Goal: Communication & Community: Answer question/provide support

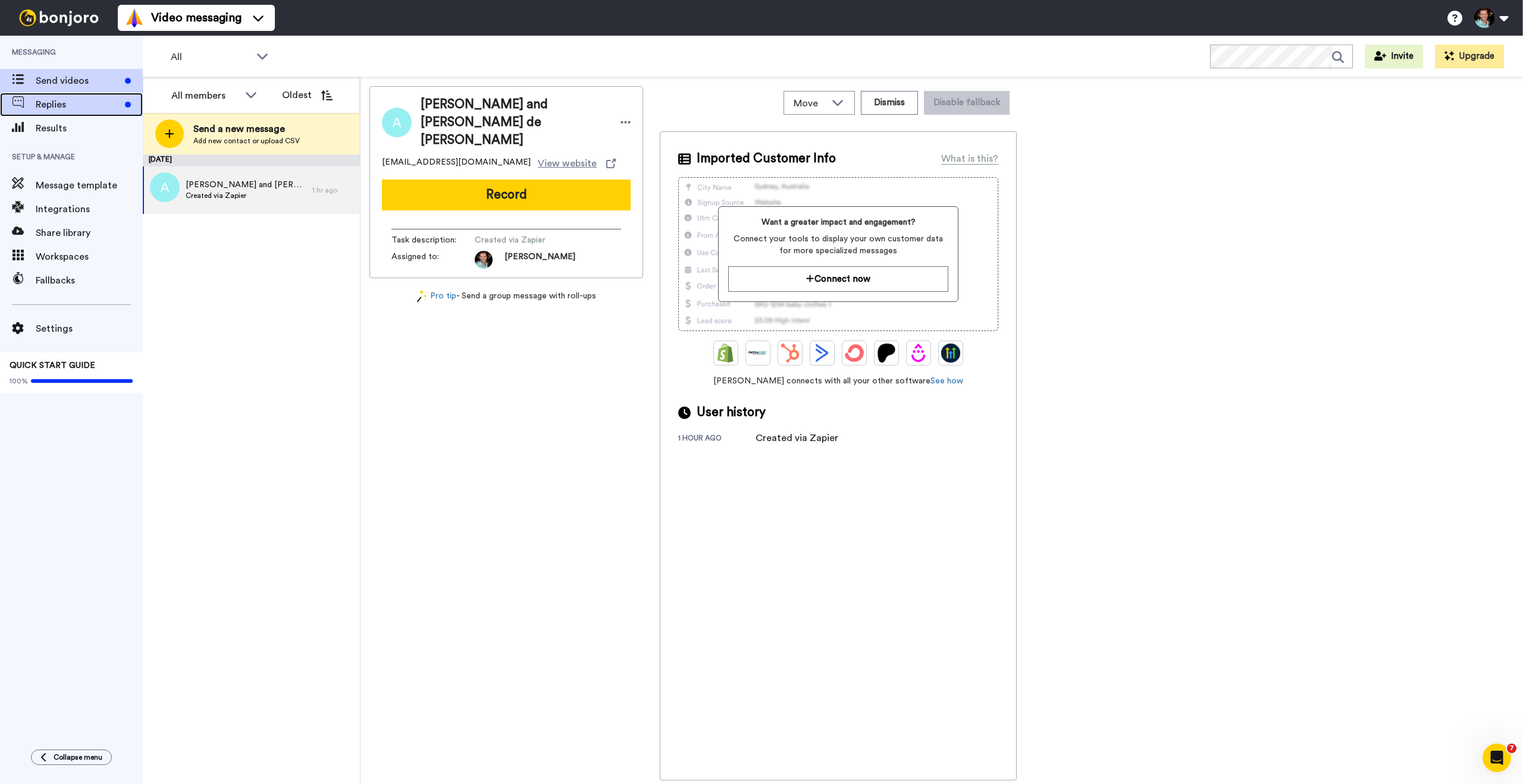
click at [95, 108] on span "Replies" at bounding box center [78, 104] width 85 height 14
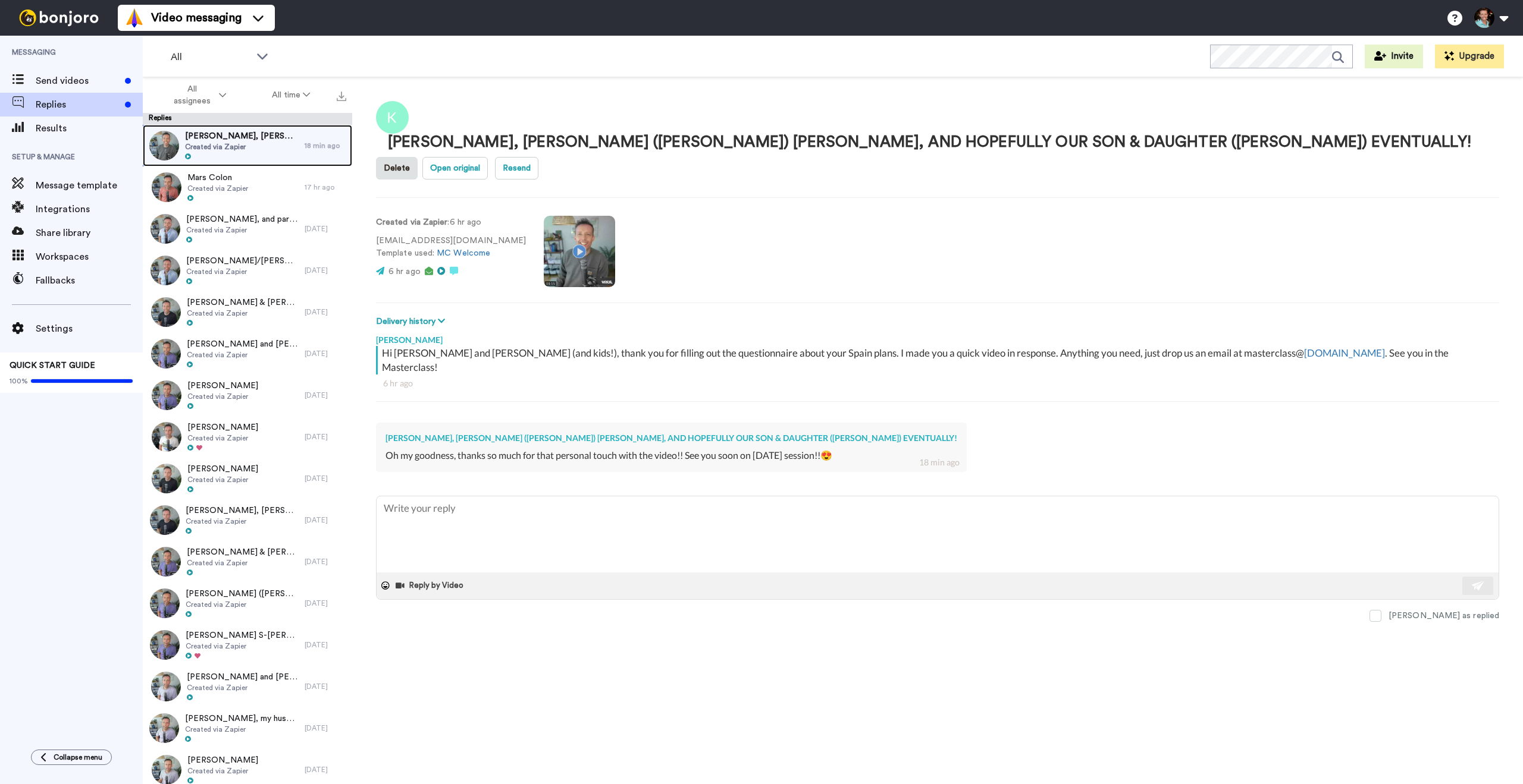
click at [235, 146] on span "Created via Zapier" at bounding box center [241, 146] width 114 height 9
click at [557, 497] on textarea at bounding box center [937, 534] width 1122 height 76
type textarea "x"
type textarea "S"
type textarea "x"
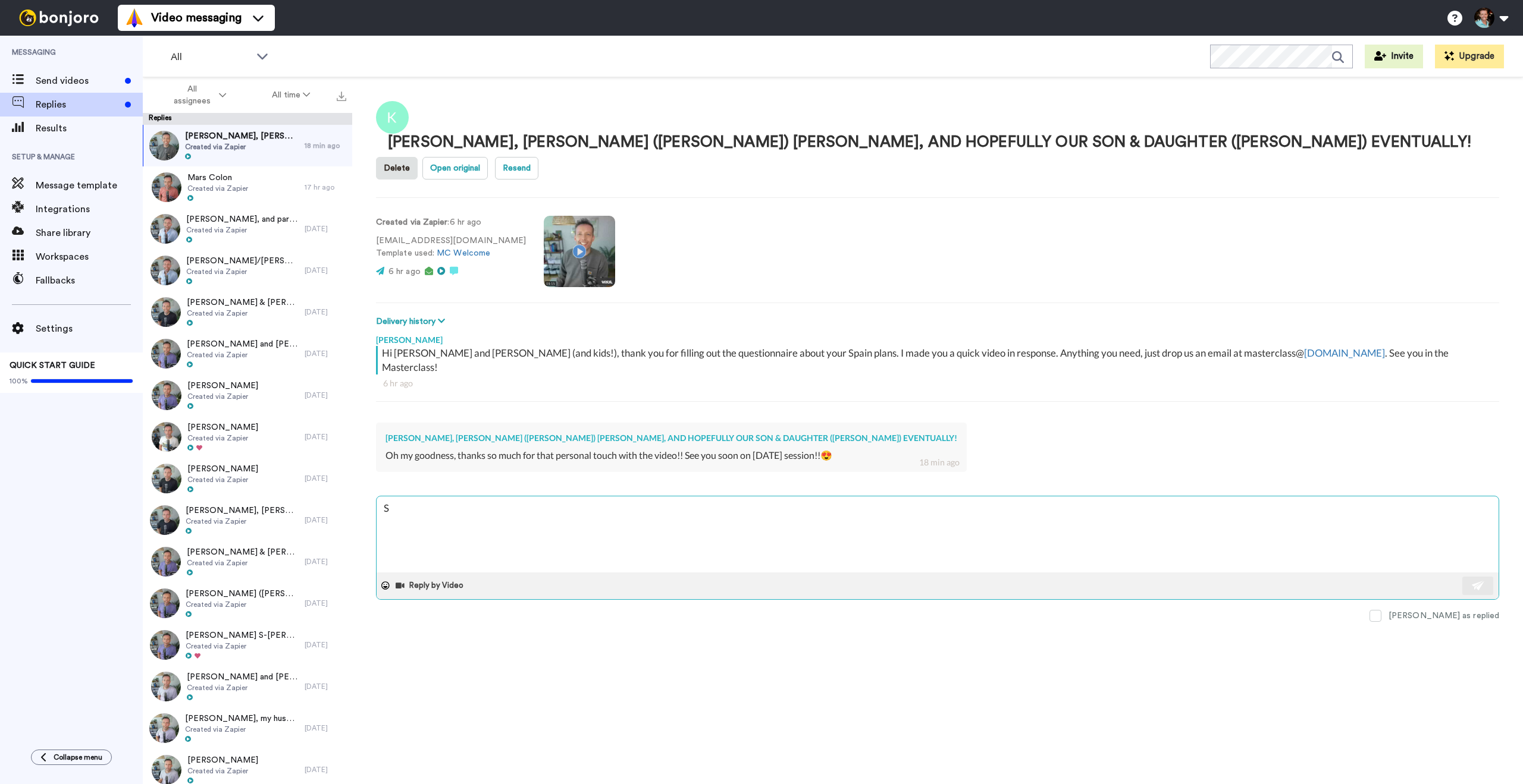
type textarea "Se"
type textarea "x"
type textarea "See"
type textarea "x"
type textarea "See yo"
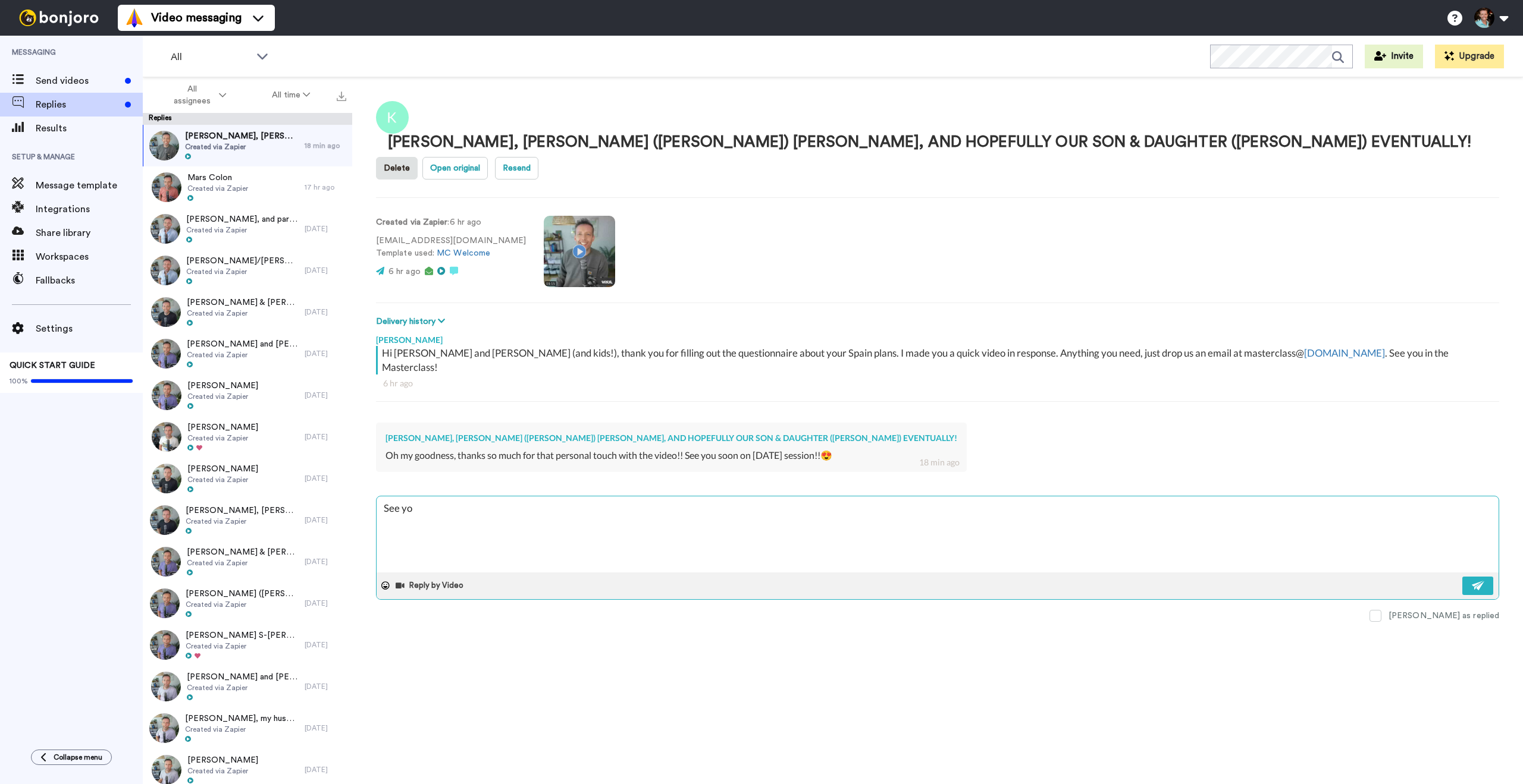
type textarea "x"
type textarea "See you"
type textarea "x"
type textarea "See you"
type textarea "x"
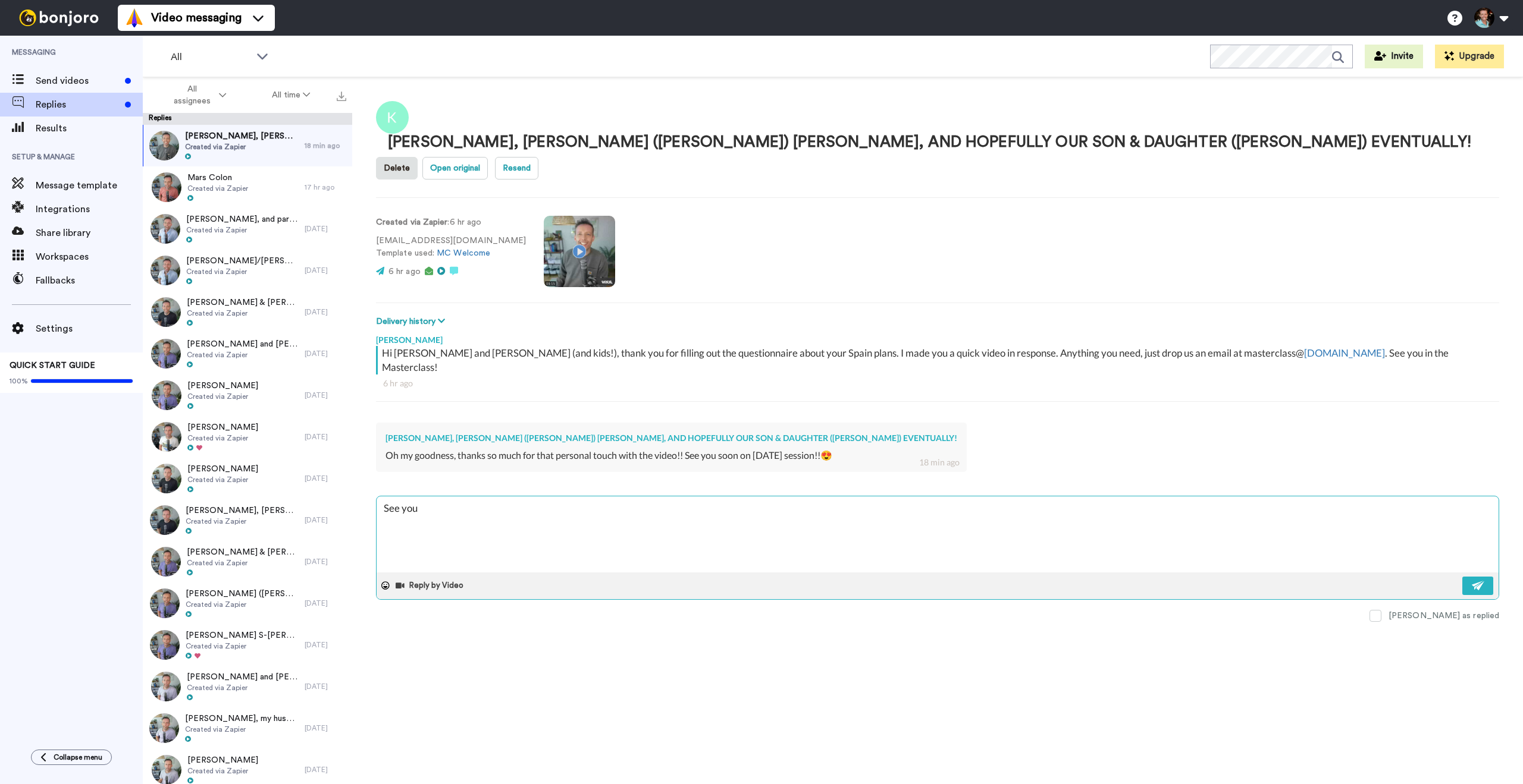
type textarea "See you i"
type textarea "x"
type textarea "See you in"
type textarea "x"
type textarea "See you in"
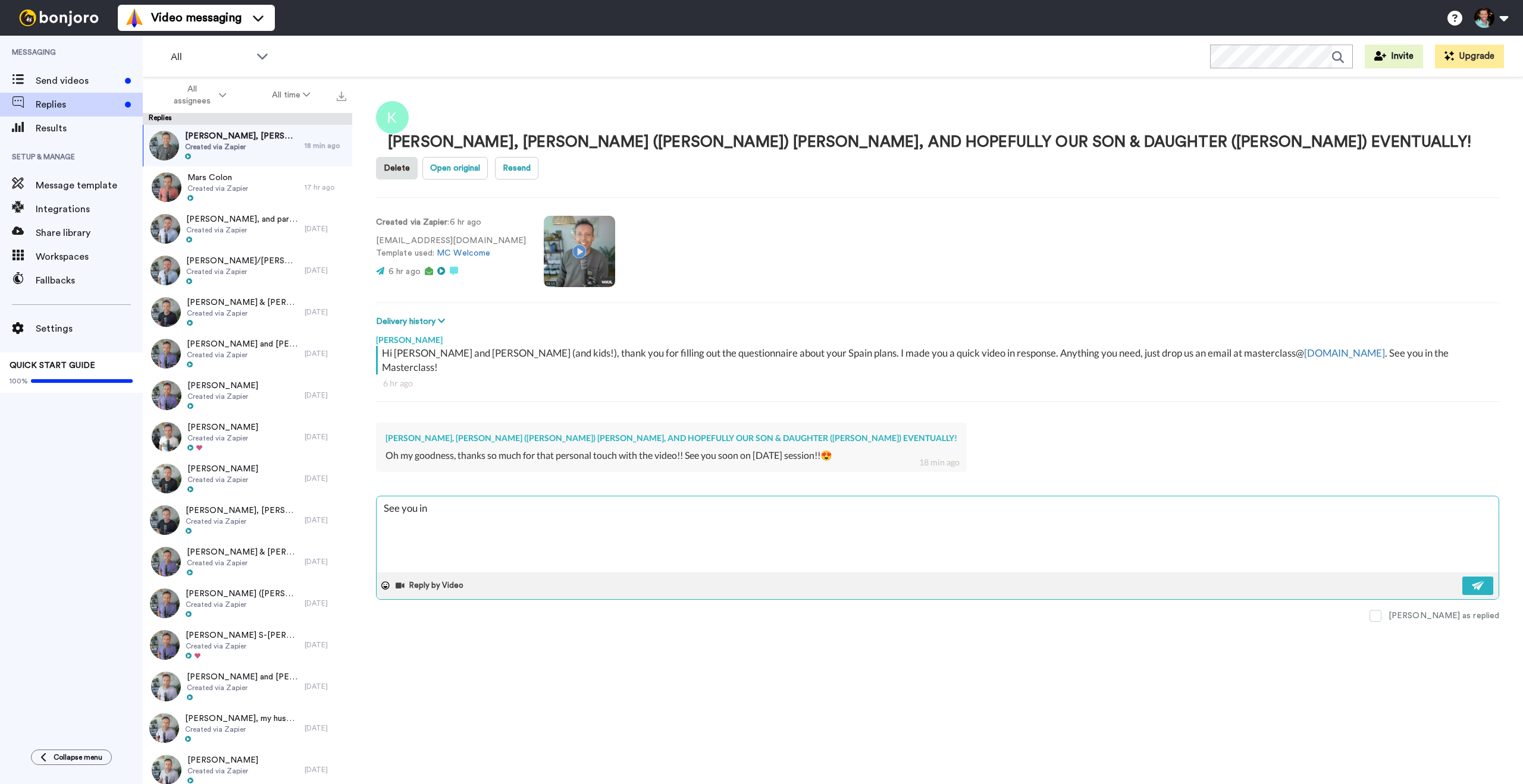
type textarea "x"
type textarea "See you in 2"
type textarea "x"
type textarea "See you in 20"
type textarea "x"
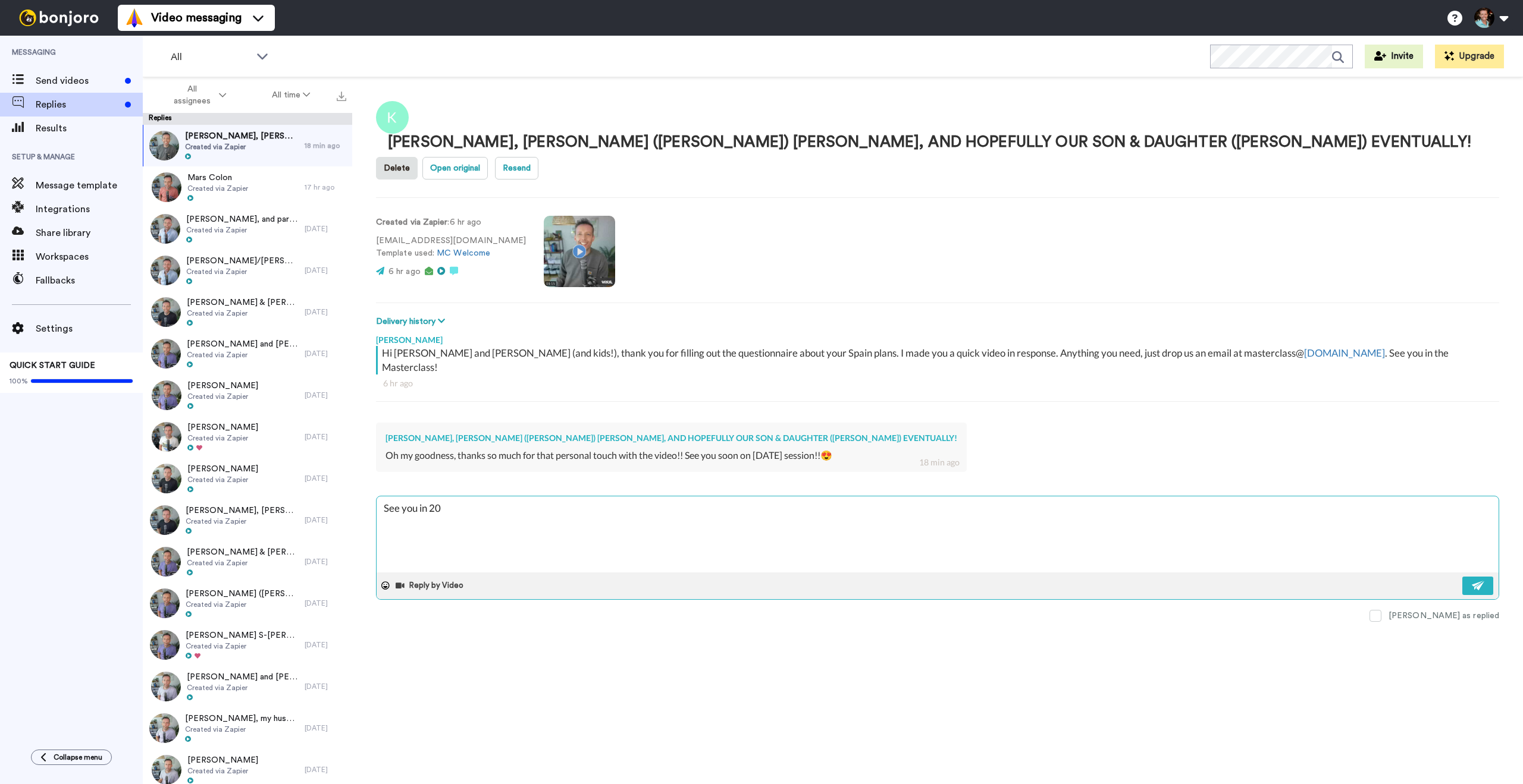
type textarea "See you in 20"
type textarea "x"
type textarea "See you in 20 m"
type textarea "x"
type textarea "See you in 20 mi"
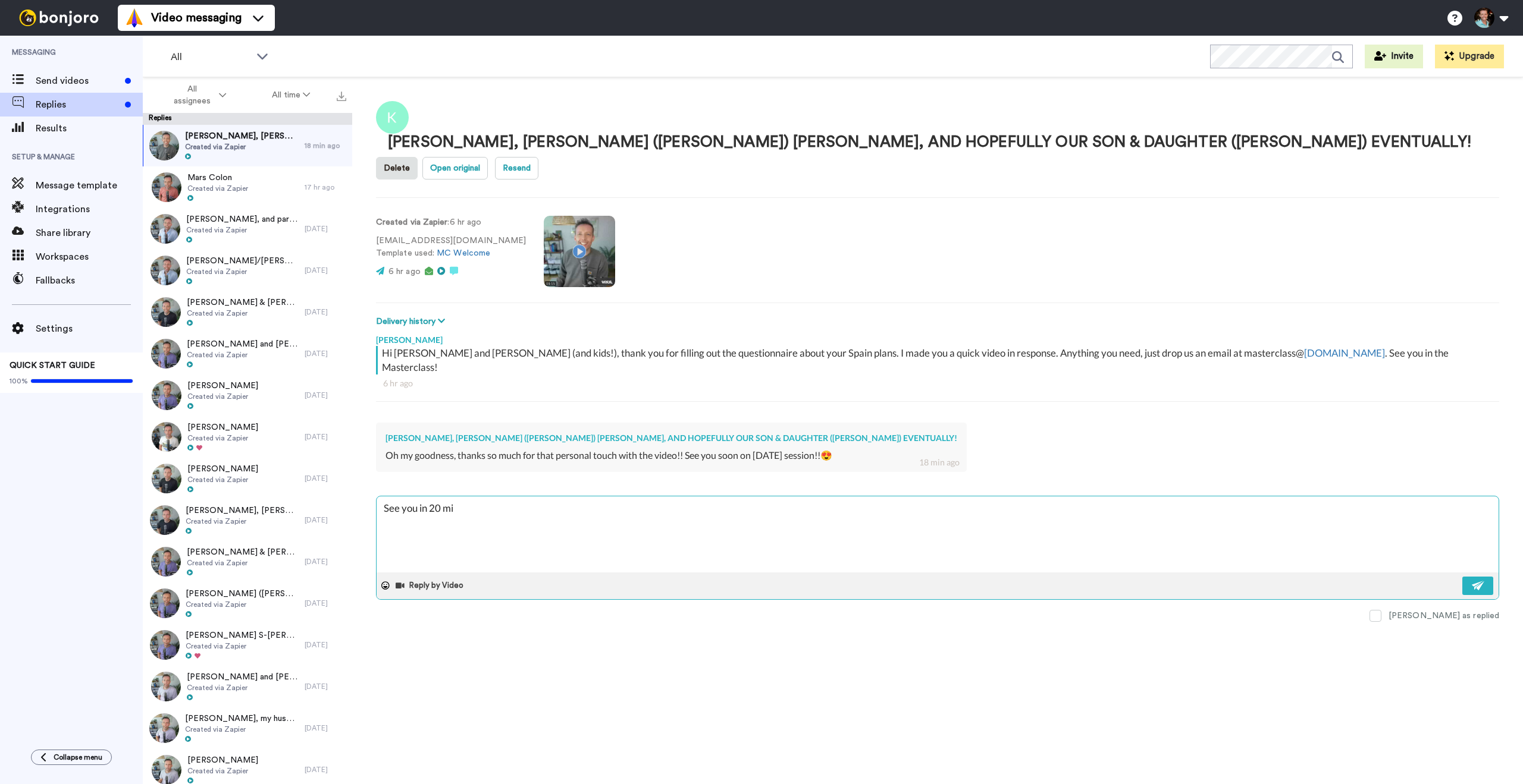
type textarea "x"
type textarea "See you in 20 min"
type textarea "x"
type textarea "See you in 20 minu"
type textarea "x"
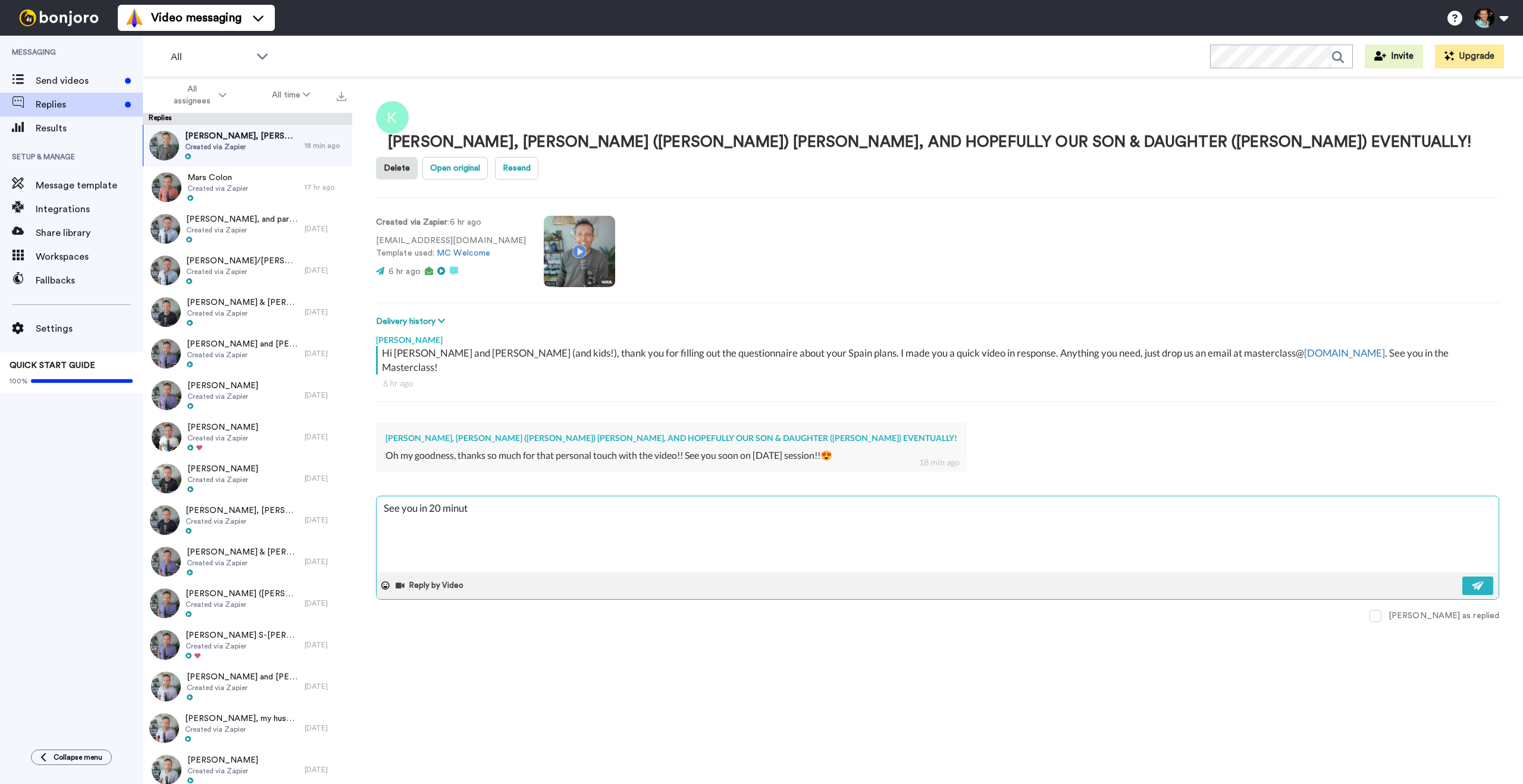
type textarea "See you in 20 minute"
type textarea "x"
type textarea "See you in 20 minutes"
type textarea "x"
type textarea "See you in 20 minutes!"
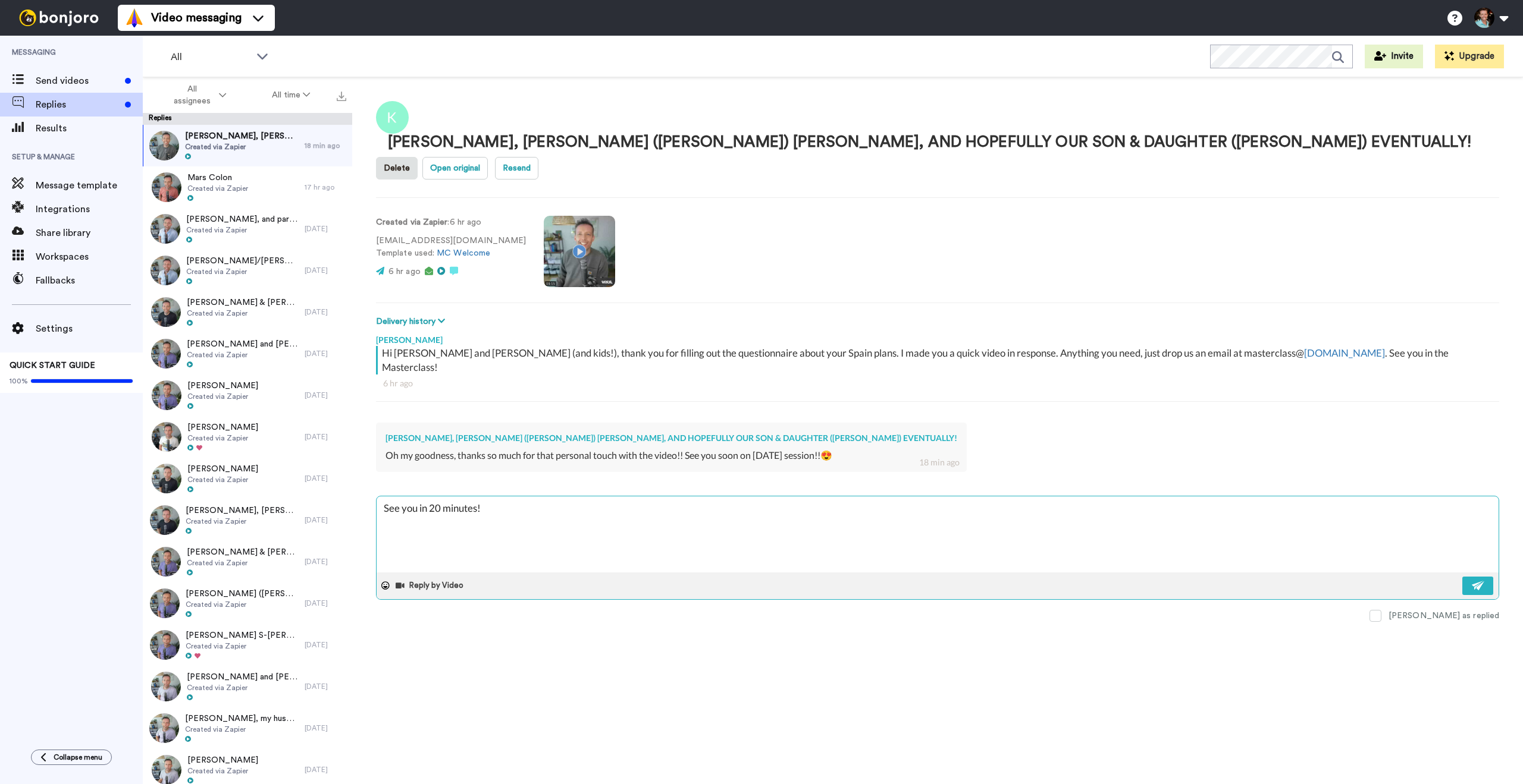
type textarea "x"
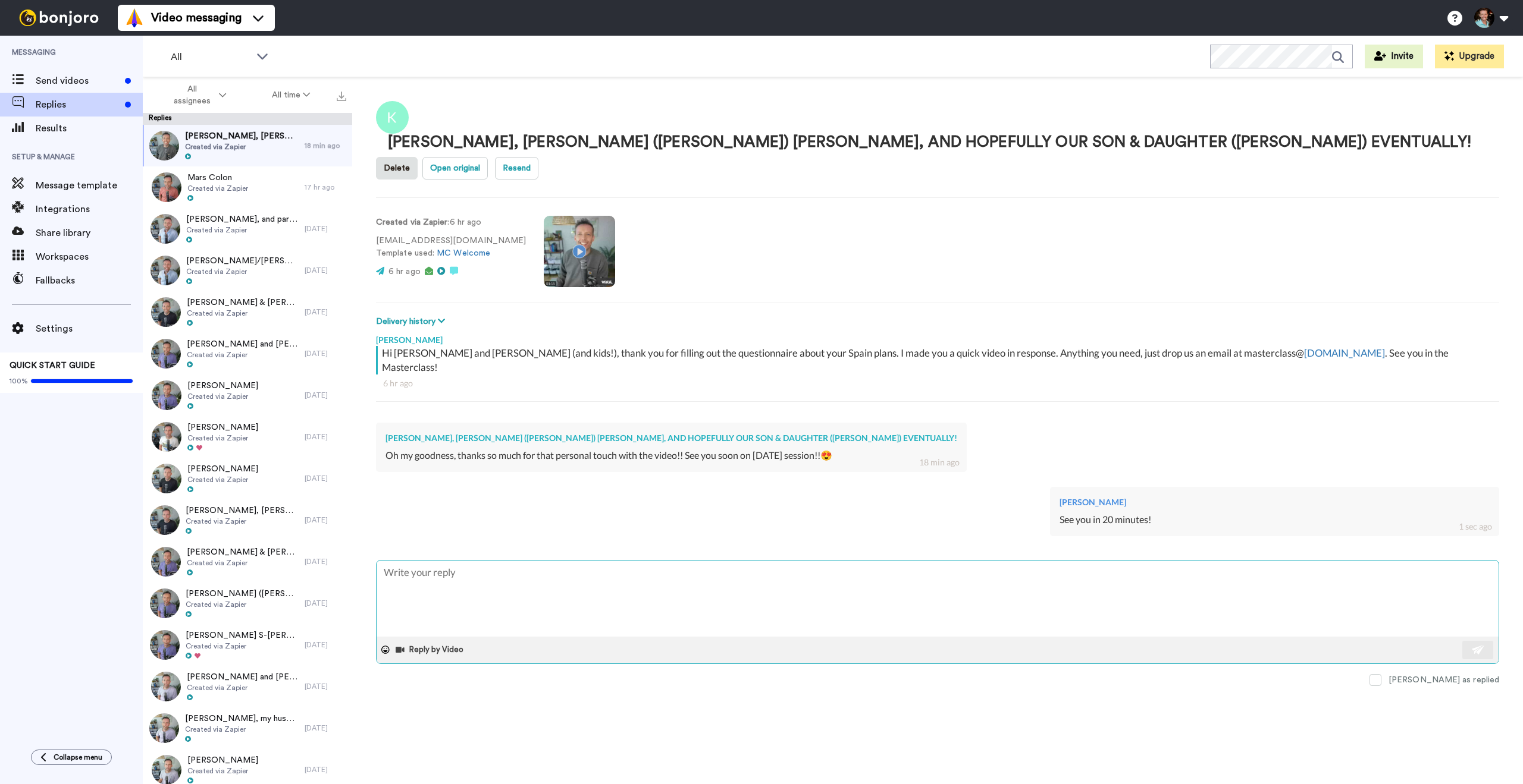
type textarea "x"
click at [94, 85] on span "Send videos" at bounding box center [78, 81] width 85 height 14
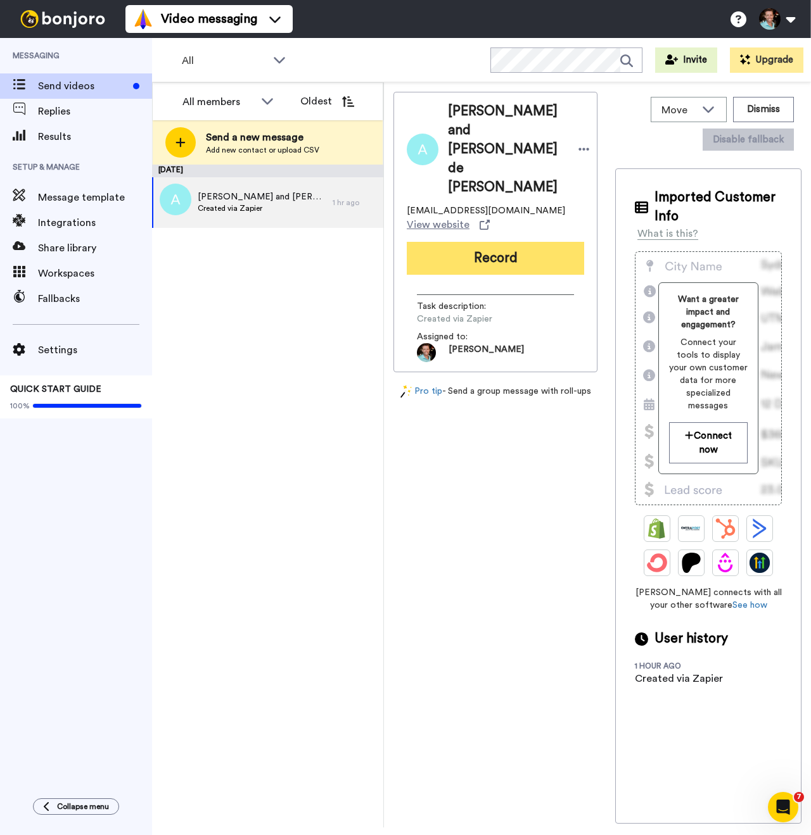
click at [493, 242] on button "Record" at bounding box center [495, 258] width 177 height 33
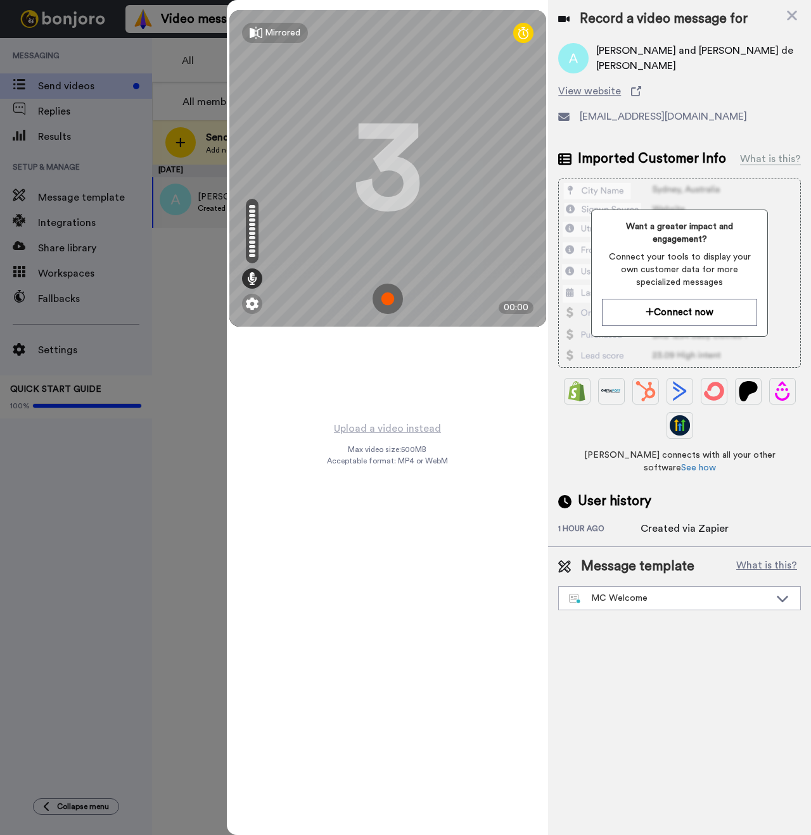
click at [381, 298] on img at bounding box center [387, 299] width 30 height 30
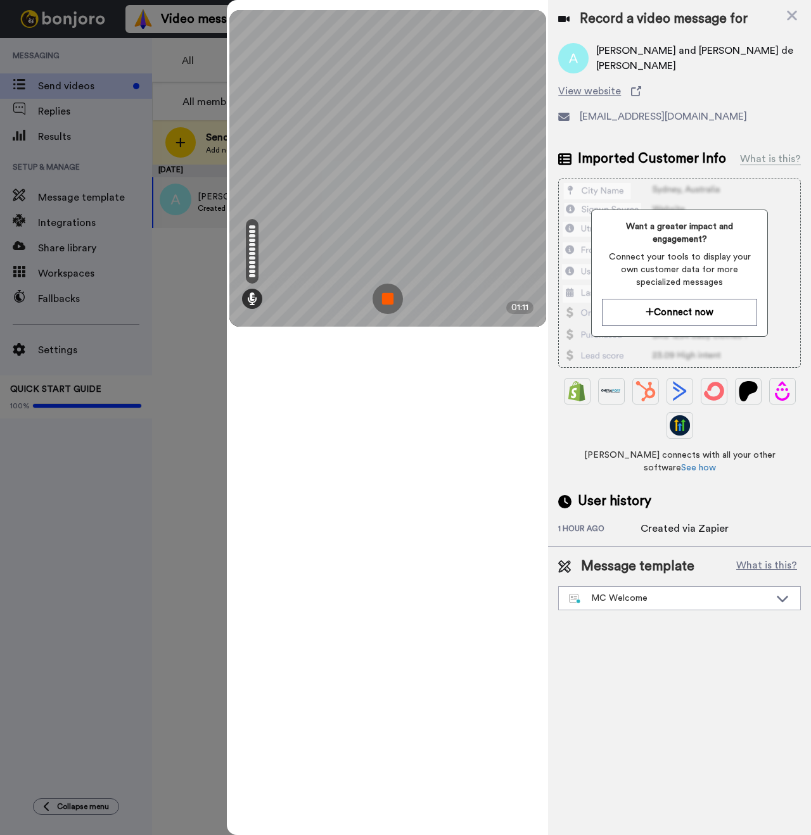
click at [393, 303] on img at bounding box center [387, 299] width 30 height 30
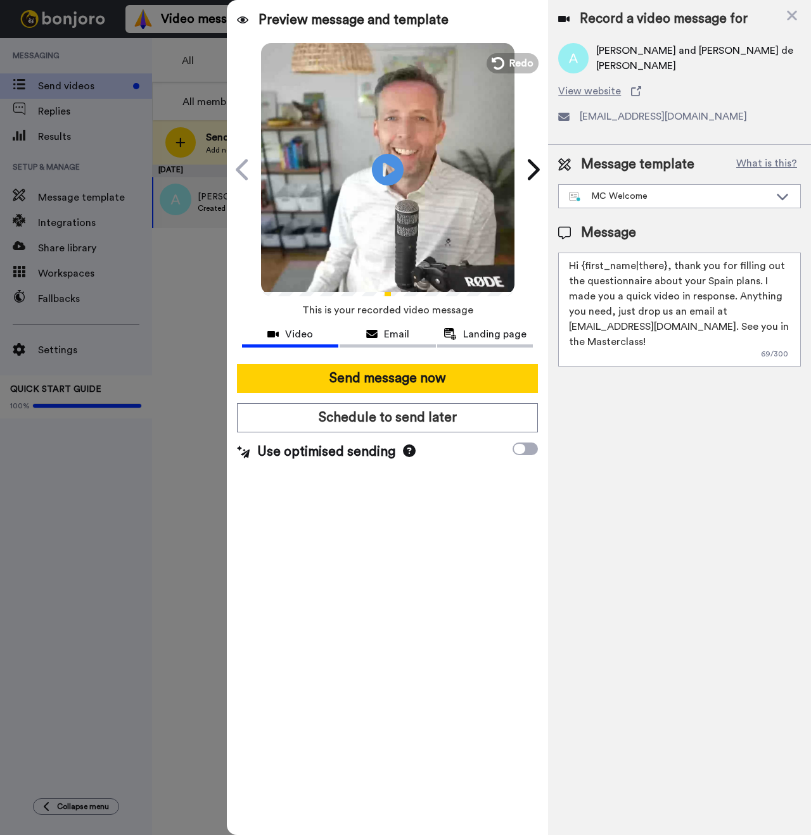
drag, startPoint x: 664, startPoint y: 267, endPoint x: 581, endPoint y: 267, distance: 82.3
click at [581, 267] on textarea "Hi {first_name|there}, thank you for filling out the questionnaire about your S…" at bounding box center [679, 310] width 243 height 114
click at [705, 298] on textarea "Hi Alan, thank you for filling out the questionnaire about your Spain plans. I …" at bounding box center [679, 310] width 243 height 114
drag, startPoint x: 738, startPoint y: 282, endPoint x: 629, endPoint y: 283, distance: 109.0
click at [629, 283] on textarea "Hi Alan, thank you for filling out the questionnaire about your Spain plans. I …" at bounding box center [679, 310] width 243 height 114
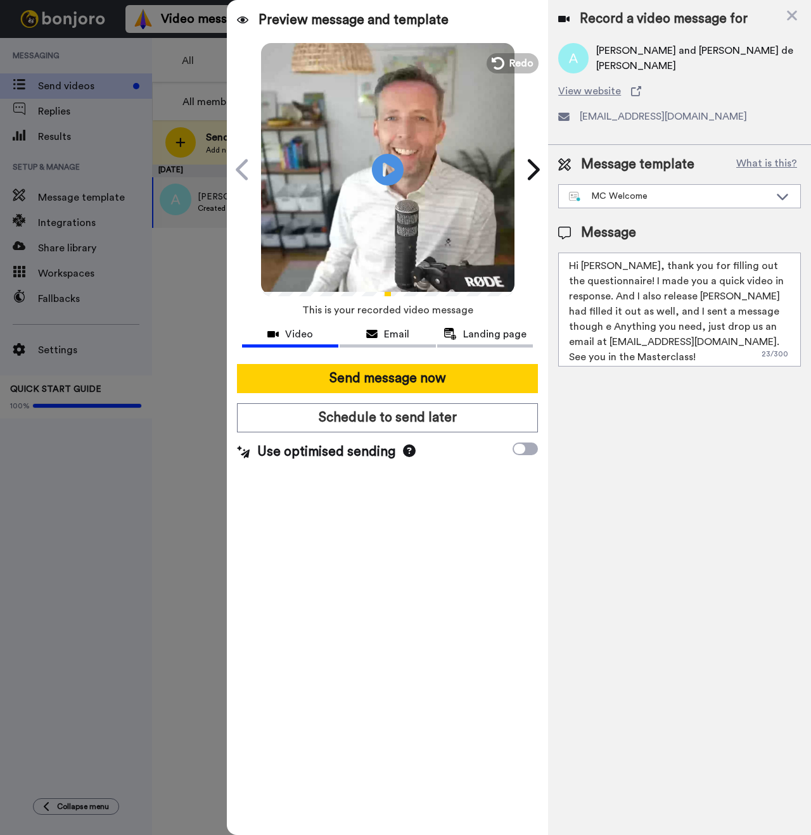
click at [670, 296] on textarea "Hi Alan, thank you for filling out the questionnaire! I made you a quick video …" at bounding box center [679, 310] width 243 height 114
click at [759, 312] on textarea "Hi Alan, thank you for filling out the questionnaire! I made you a quick video …" at bounding box center [679, 310] width 243 height 114
click at [728, 311] on textarea "Hi Alan, thank you for filling out the questionnaire! I made you a quick video …" at bounding box center [679, 310] width 243 height 114
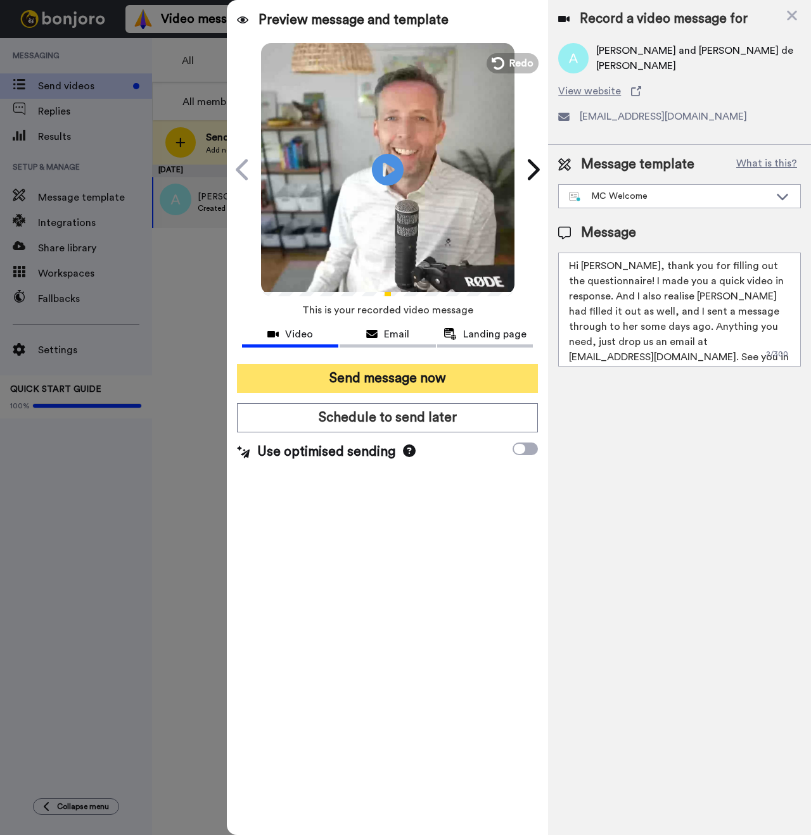
type textarea "Hi Alan, thank you for filling out the questionnaire! I made you a quick video …"
click at [483, 372] on button "Send message now" at bounding box center [387, 378] width 301 height 29
